Goal: Information Seeking & Learning: Understand process/instructions

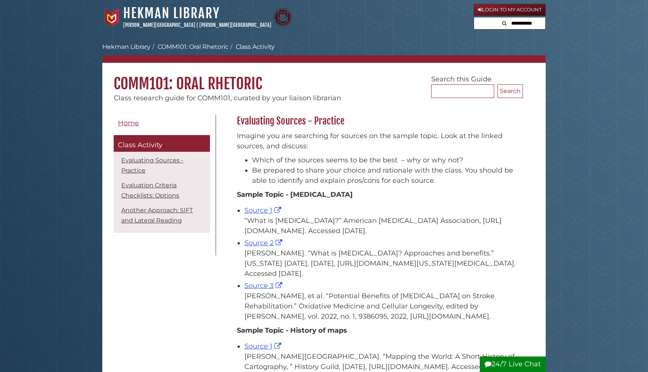
click at [129, 46] on link "Hekman Library" at bounding box center [126, 46] width 48 height 7
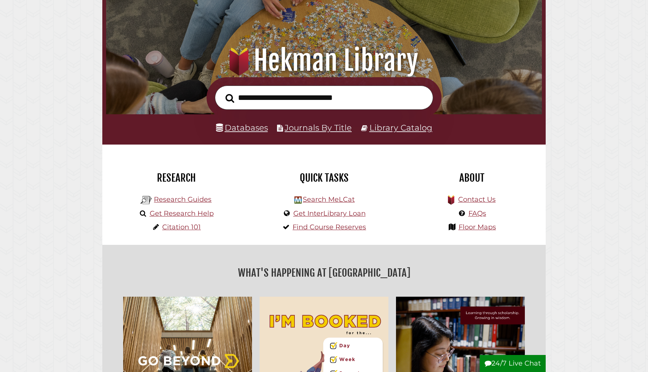
scroll to position [63, 0]
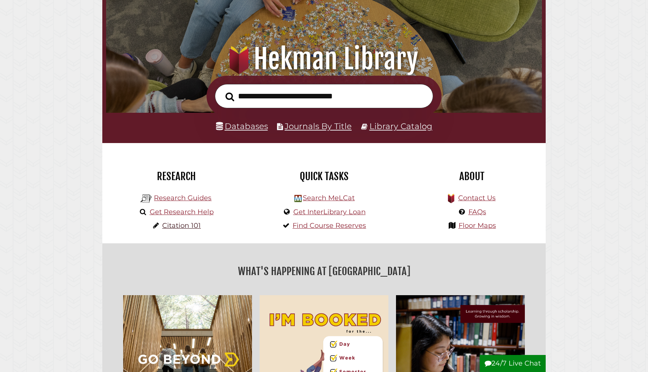
click at [186, 225] on link "Citation 101" at bounding box center [181, 226] width 39 height 8
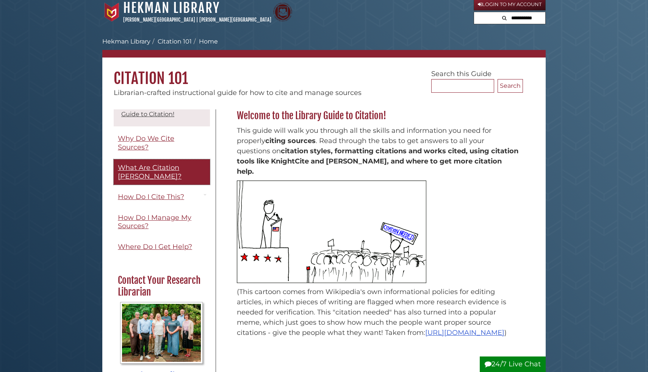
scroll to position [29, 0]
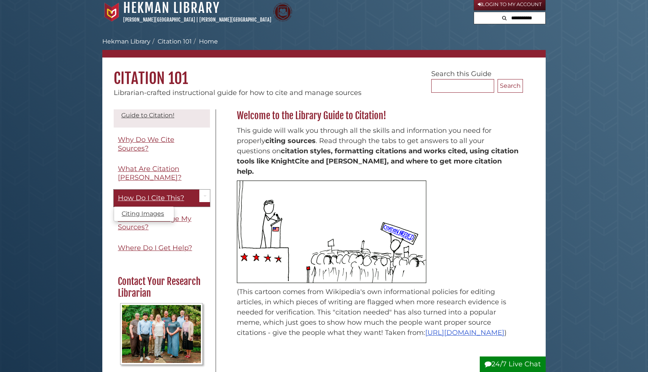
click at [187, 190] on link "How Do I Cite This?" at bounding box center [162, 198] width 96 height 17
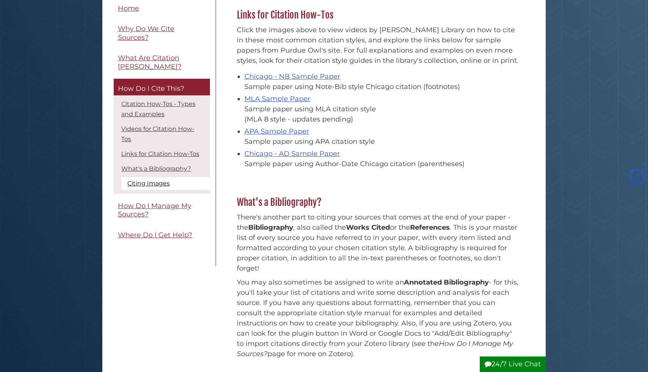
scroll to position [536, 0]
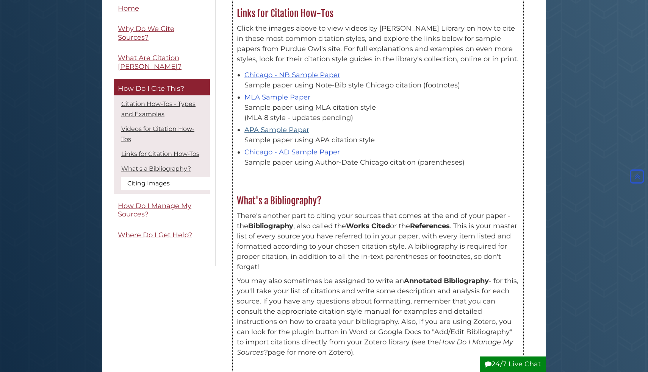
click at [280, 130] on link "APA Sample Paper" at bounding box center [276, 130] width 65 height 8
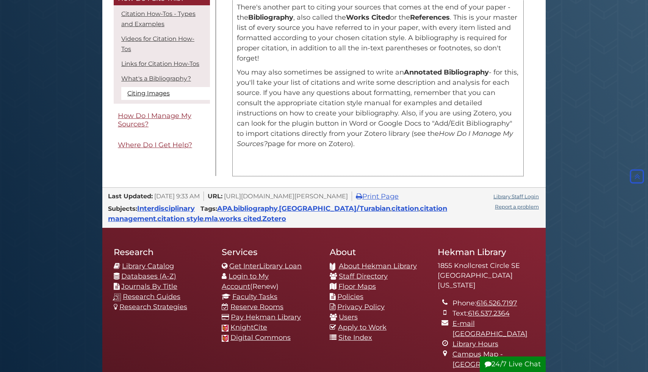
scroll to position [743, 0]
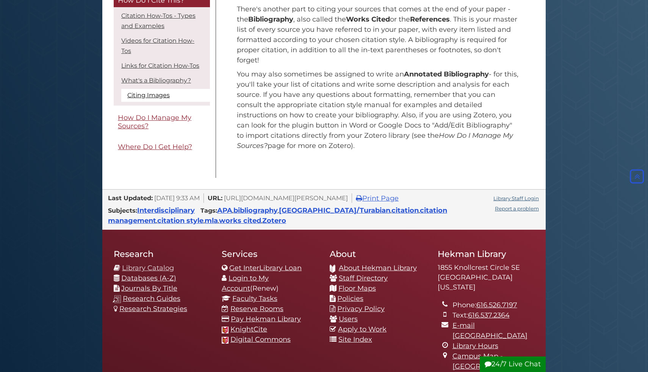
click at [163, 266] on link "Library Catalog" at bounding box center [148, 268] width 52 height 8
